Goal: Information Seeking & Learning: Learn about a topic

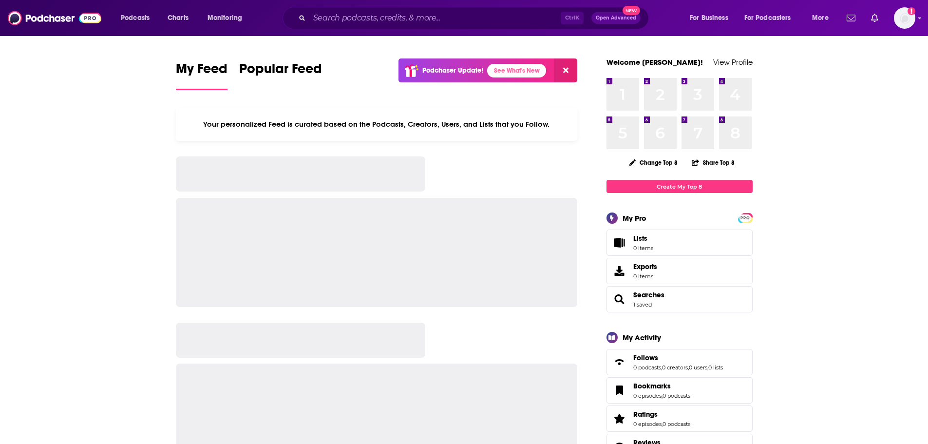
scroll to position [585, 0]
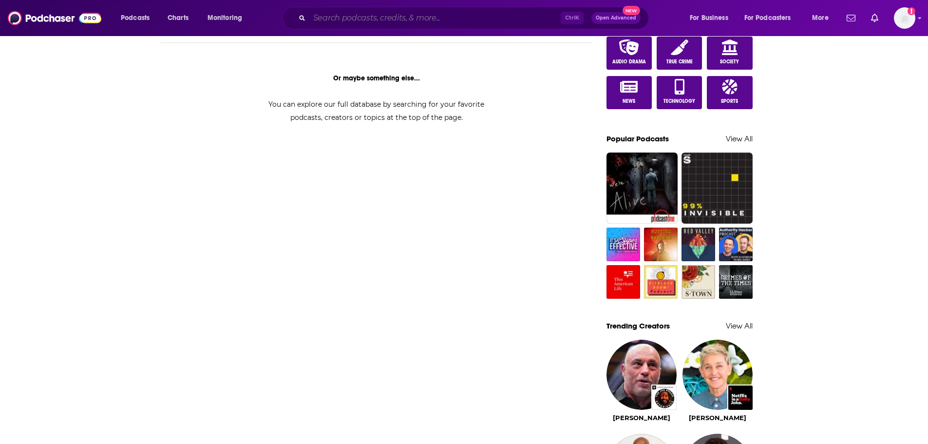
click at [386, 16] on input "Search podcasts, credits, & more..." at bounding box center [434, 18] width 251 height 16
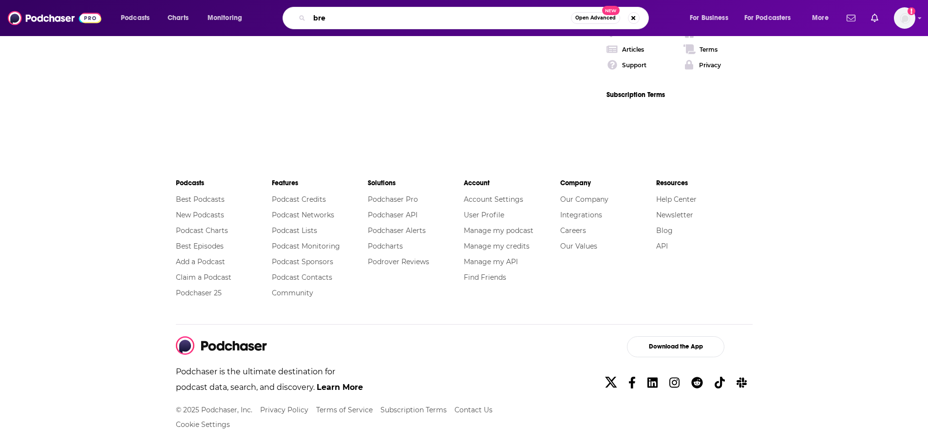
scroll to position [807, 0]
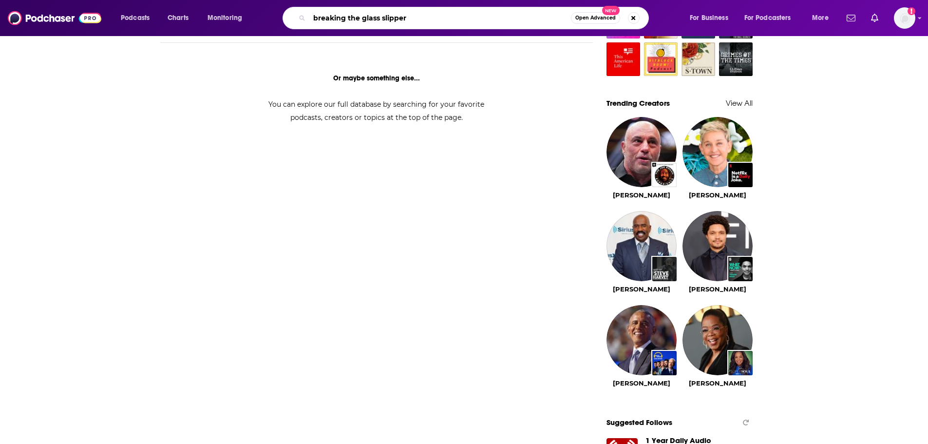
type input "breaking the glass slipper"
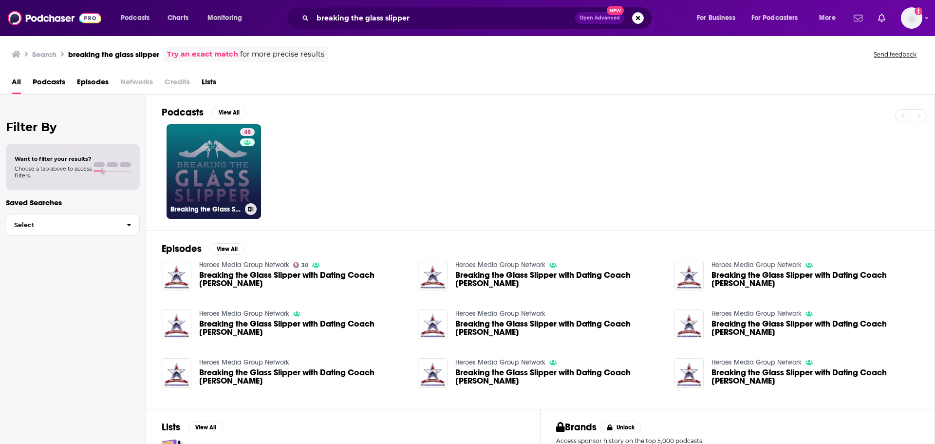
click at [234, 155] on link "48 Breaking the Glass Slipper: Women in science fiction, fantasy, and horror" at bounding box center [214, 171] width 95 height 95
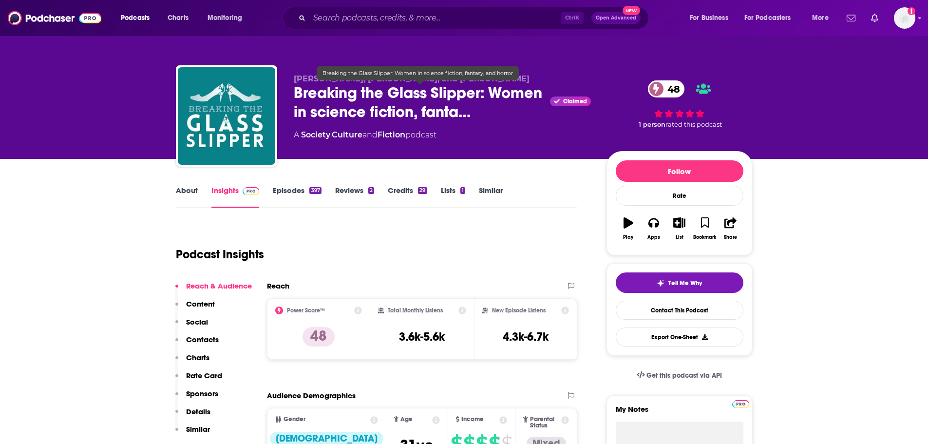
click at [298, 92] on span "Breaking the Glass Slipper: Women in science fiction, fanta…" at bounding box center [420, 102] width 253 height 38
drag, startPoint x: 295, startPoint y: 93, endPoint x: 480, endPoint y: 101, distance: 185.8
click at [480, 101] on span "Breaking the Glass Slipper: Women in science fiction, fanta…" at bounding box center [420, 102] width 253 height 38
copy h2 "Breaking the Glass Slipper"
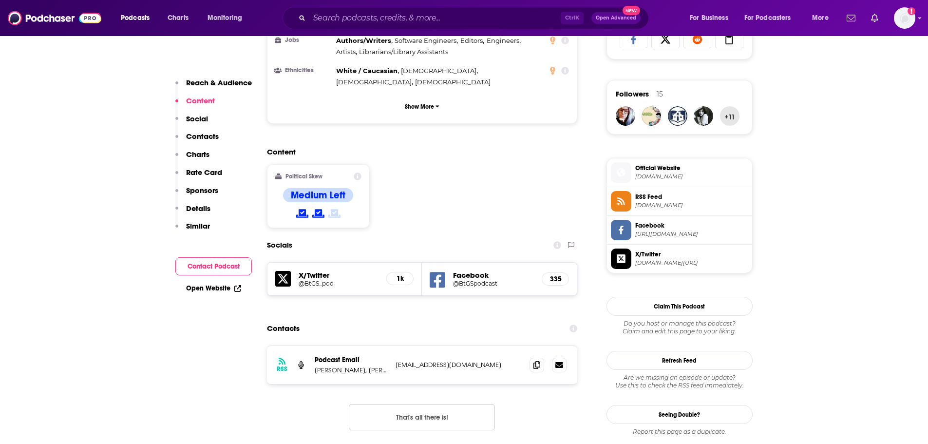
scroll to position [731, 0]
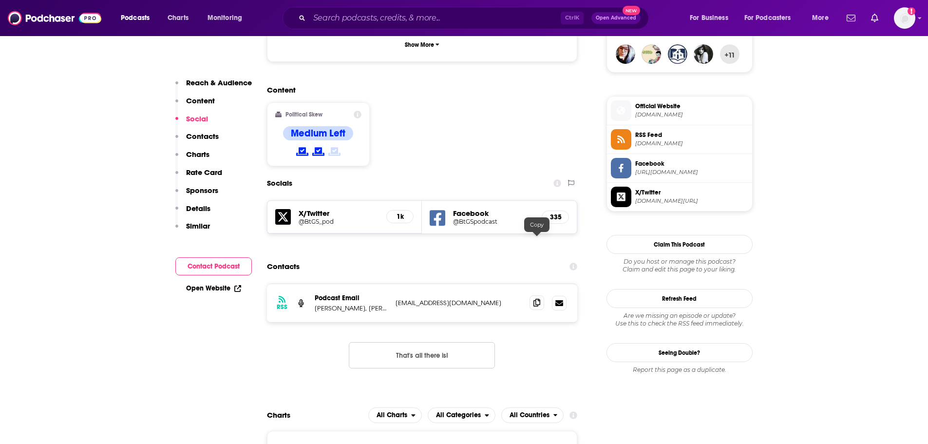
click at [534, 299] on icon at bounding box center [536, 303] width 7 height 8
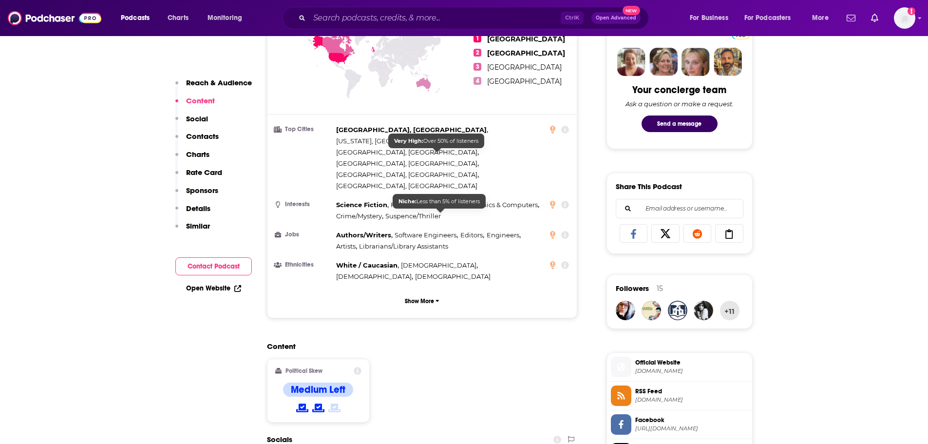
scroll to position [585, 0]
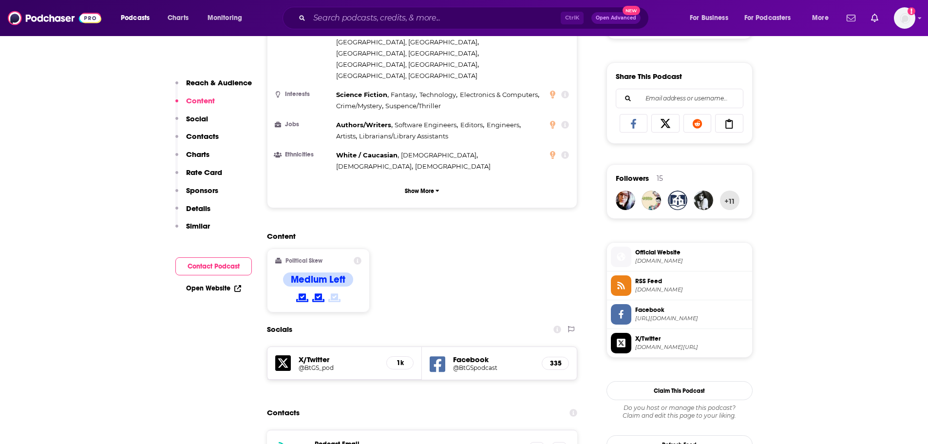
click at [310, 355] on h5 "X/Twitter" at bounding box center [339, 359] width 80 height 9
click at [322, 347] on div "X/Twitter @BtGS_pod 1k" at bounding box center [344, 363] width 155 height 33
click at [326, 364] on h5 "@BtGS_pod" at bounding box center [339, 367] width 80 height 7
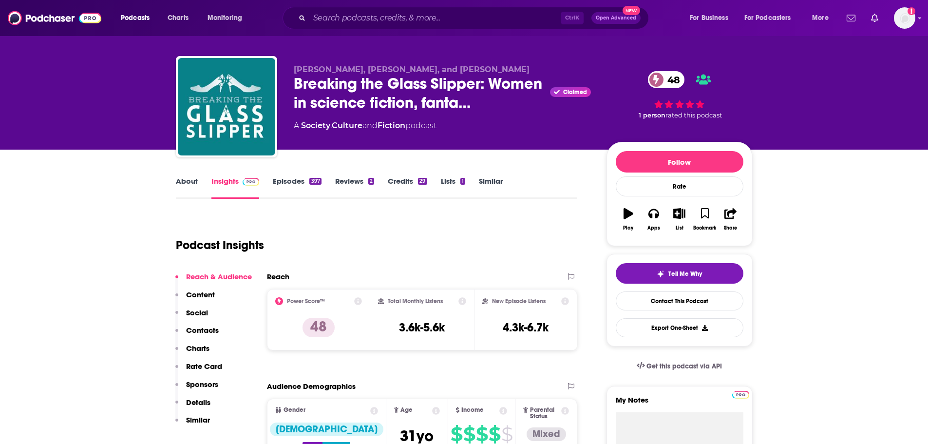
scroll to position [0, 0]
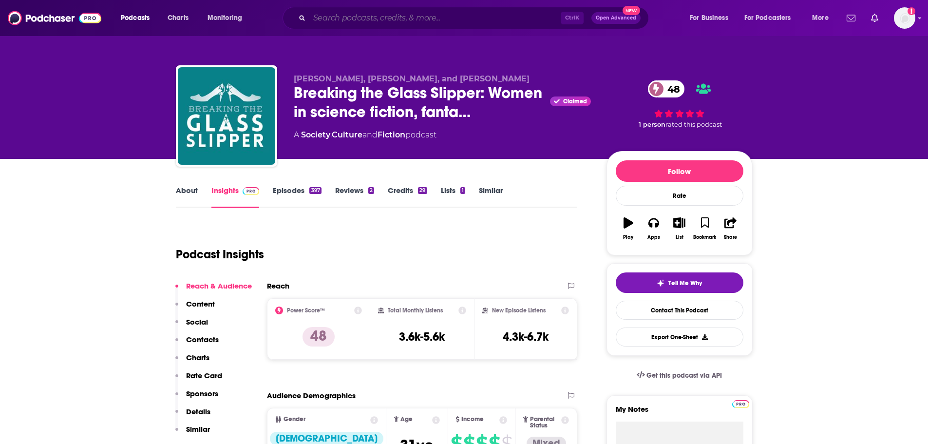
click at [411, 16] on input "Search podcasts, credits, & more..." at bounding box center [434, 18] width 251 height 16
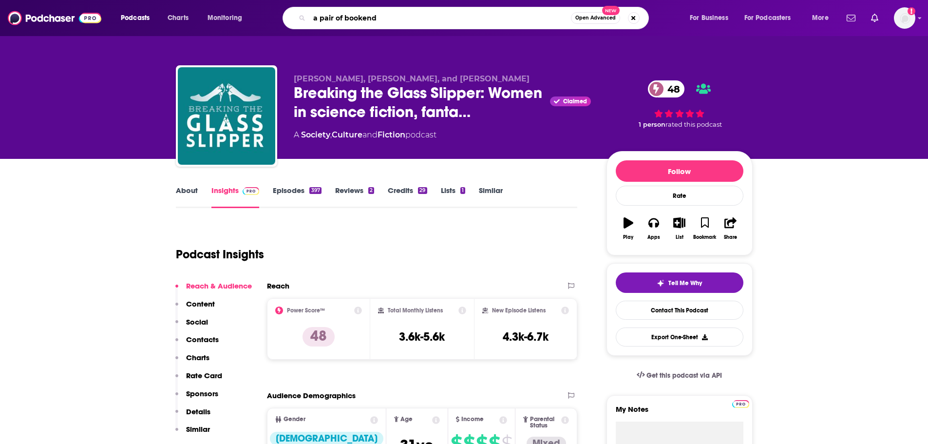
type input "a pair of bookends"
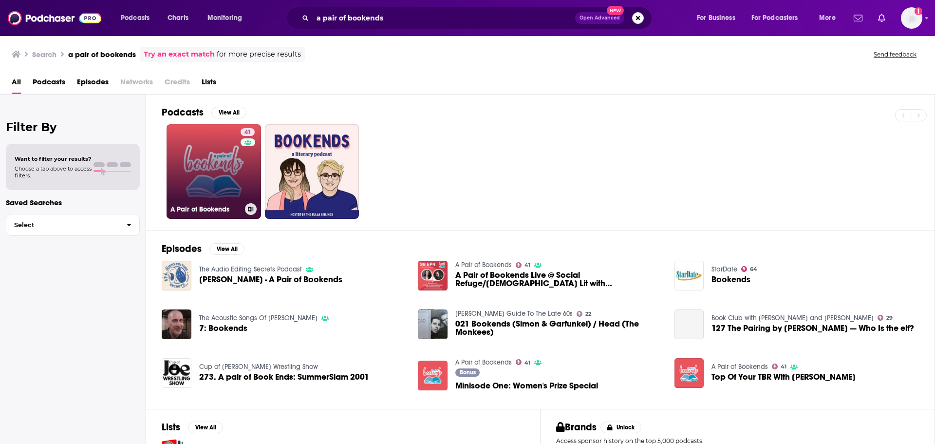
click at [169, 191] on link "41 A Pair of Bookends" at bounding box center [214, 171] width 95 height 95
